Goal: Task Accomplishment & Management: Manage account settings

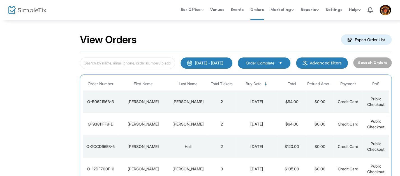
click at [163, 32] on div "View Orders Export Order List" at bounding box center [235, 40] width 311 height 24
click at [201, 42] on div "View Orders Export Order List" at bounding box center [235, 40] width 311 height 24
click at [224, 103] on td "2" at bounding box center [222, 101] width 28 height 22
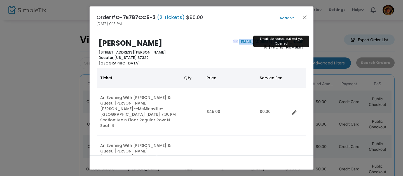
drag, startPoint x: 302, startPoint y: 39, endPoint x: 253, endPoint y: 43, distance: 49.2
click at [253, 43] on div "bandsrowla@yahoo.com (423) 506-6874" at bounding box center [255, 52] width 106 height 27
copy link "bandsrowla@yahoo.com"
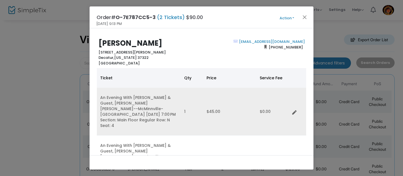
click at [180, 123] on td "An Evening With The Bellamy Brothers & Guest, Aimee James Williams--McMinnville…" at bounding box center [139, 112] width 84 height 48
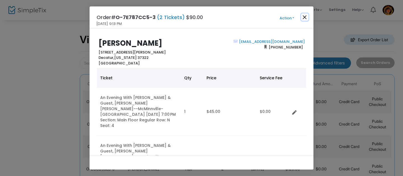
click at [307, 18] on button "Close" at bounding box center [304, 16] width 7 height 7
